Goal: Check status

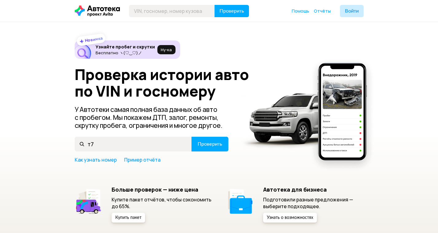
type input "т79"
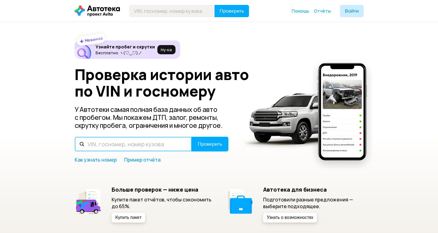
click at [127, 147] on input "text" at bounding box center [133, 144] width 117 height 15
type input "Т793ЕЕ136"
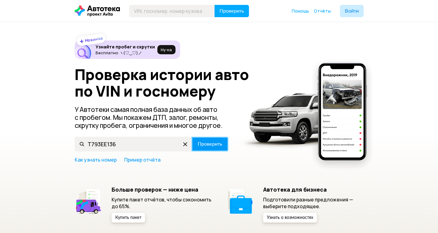
click at [217, 143] on span "Проверить" at bounding box center [209, 144] width 25 height 5
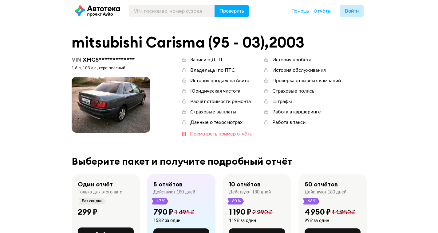
click at [206, 135] on div "Посмотреть пример отчёта" at bounding box center [221, 134] width 62 height 7
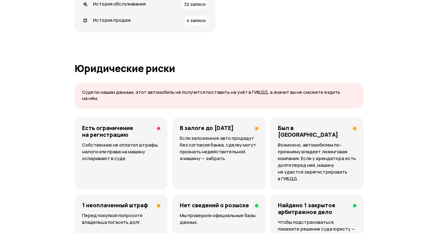
scroll to position [338, 0]
